Goal: Task Accomplishment & Management: Use online tool/utility

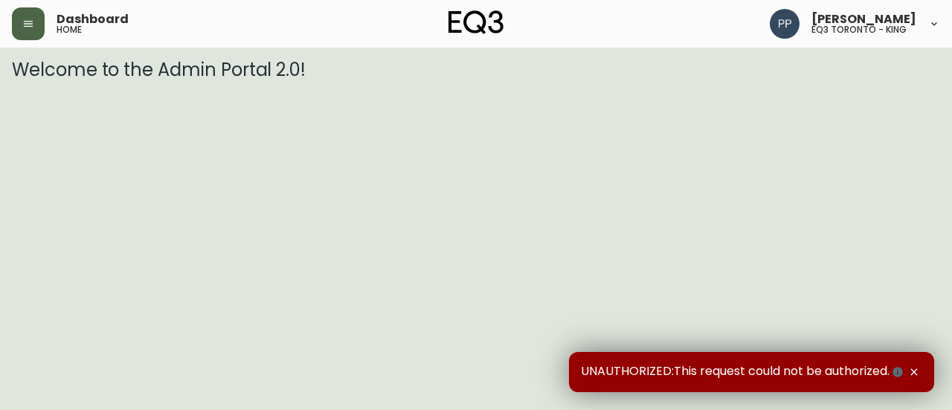
click at [30, 19] on icon "button" at bounding box center [28, 24] width 12 height 12
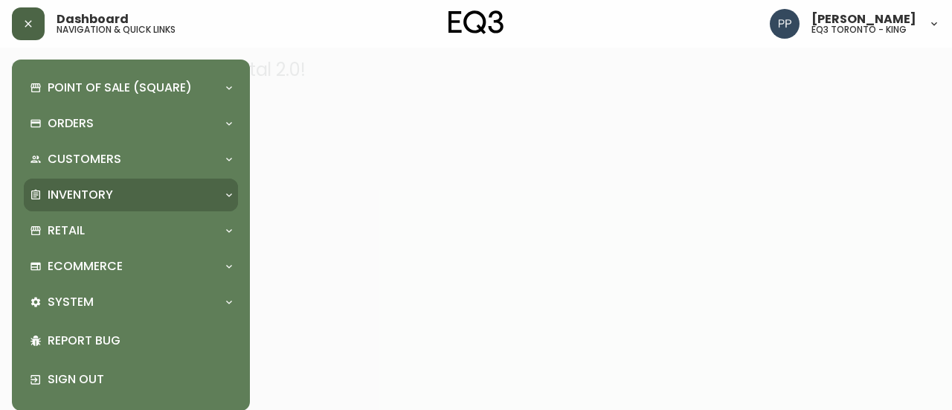
click at [109, 191] on p "Inventory" at bounding box center [80, 195] width 65 height 16
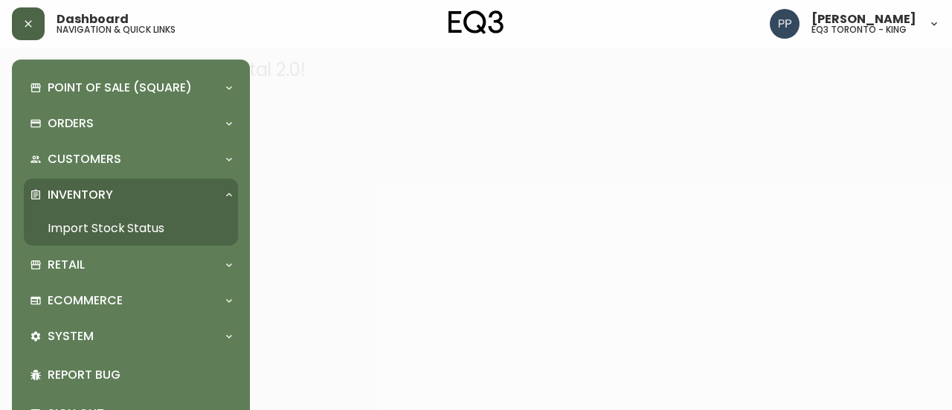
click at [109, 224] on link "Import Stock Status" at bounding box center [131, 228] width 214 height 34
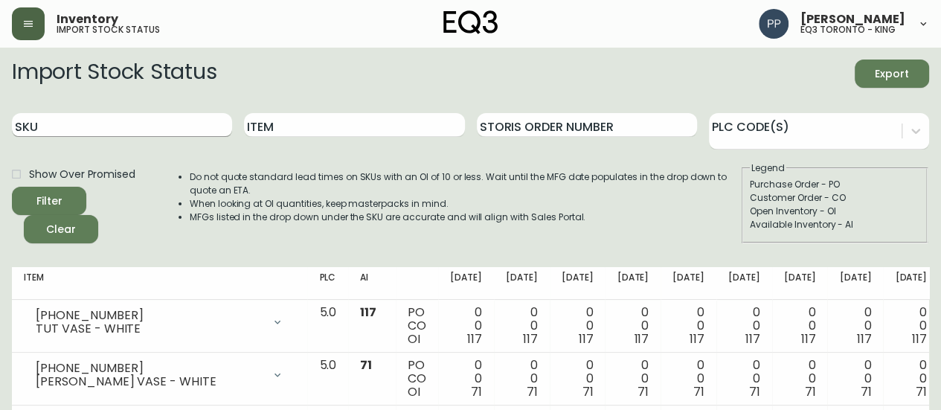
click at [191, 127] on input "SKU" at bounding box center [122, 125] width 220 height 24
paste input "[PHONE_NUMBER]"
type input "[PHONE_NUMBER]"
click at [70, 200] on span "Filter" at bounding box center [49, 201] width 51 height 19
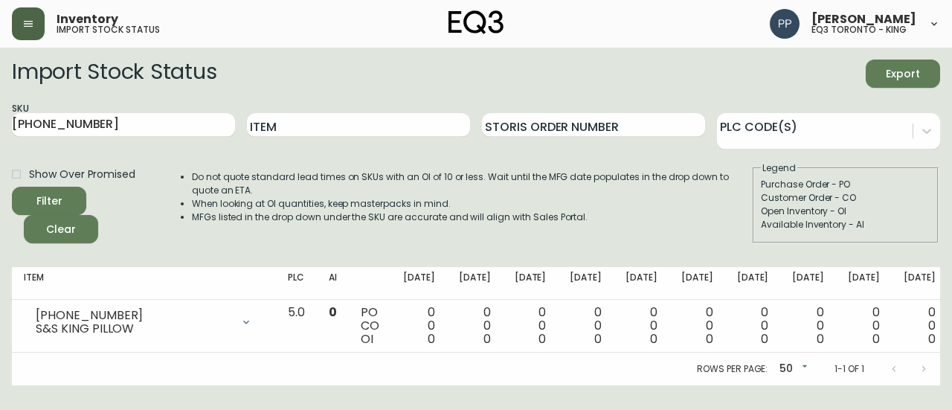
click at [36, 24] on button "button" at bounding box center [28, 23] width 33 height 33
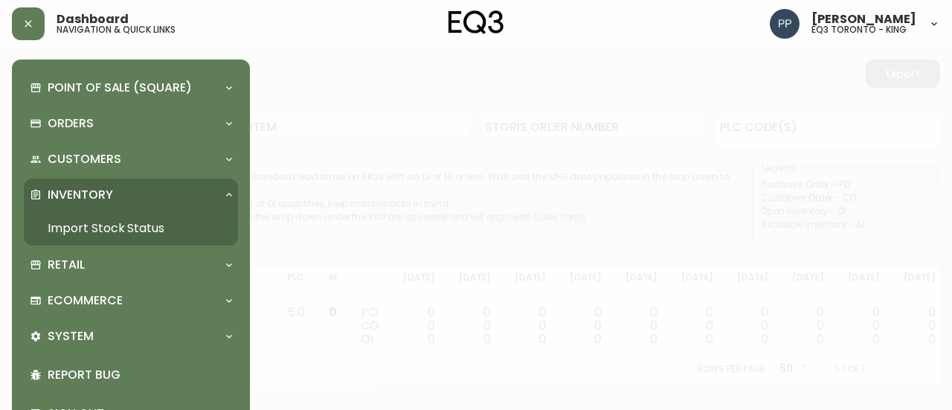
click at [399, 53] on div at bounding box center [476, 205] width 952 height 410
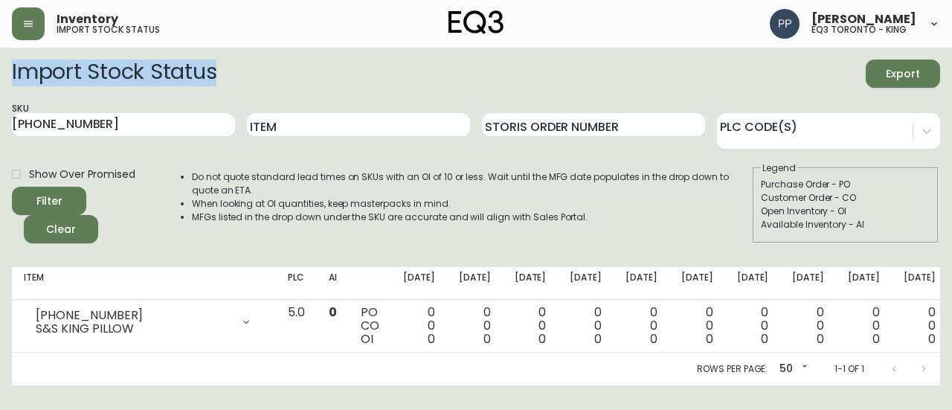
click at [399, 53] on main "Import Stock Status Export SKU [PHONE_NUMBER] Item Storis Order Number PLC Code…" at bounding box center [476, 217] width 952 height 338
